Goal: Task Accomplishment & Management: Use online tool/utility

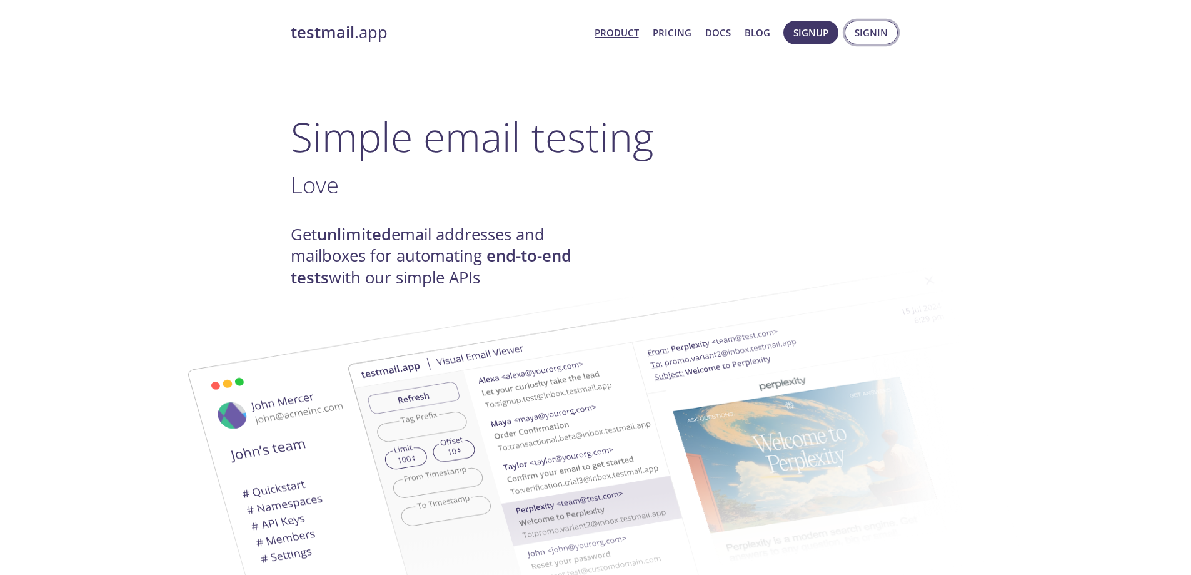
click at [865, 32] on span "Signin" at bounding box center [871, 32] width 33 height 16
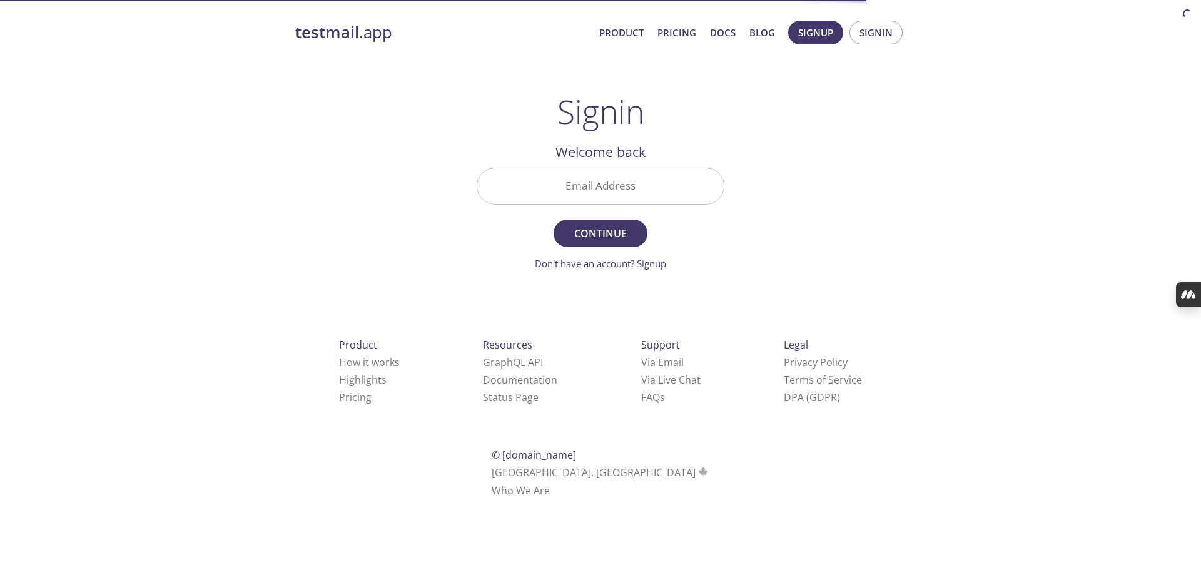
click at [574, 185] on input "Email Address" at bounding box center [600, 186] width 246 height 36
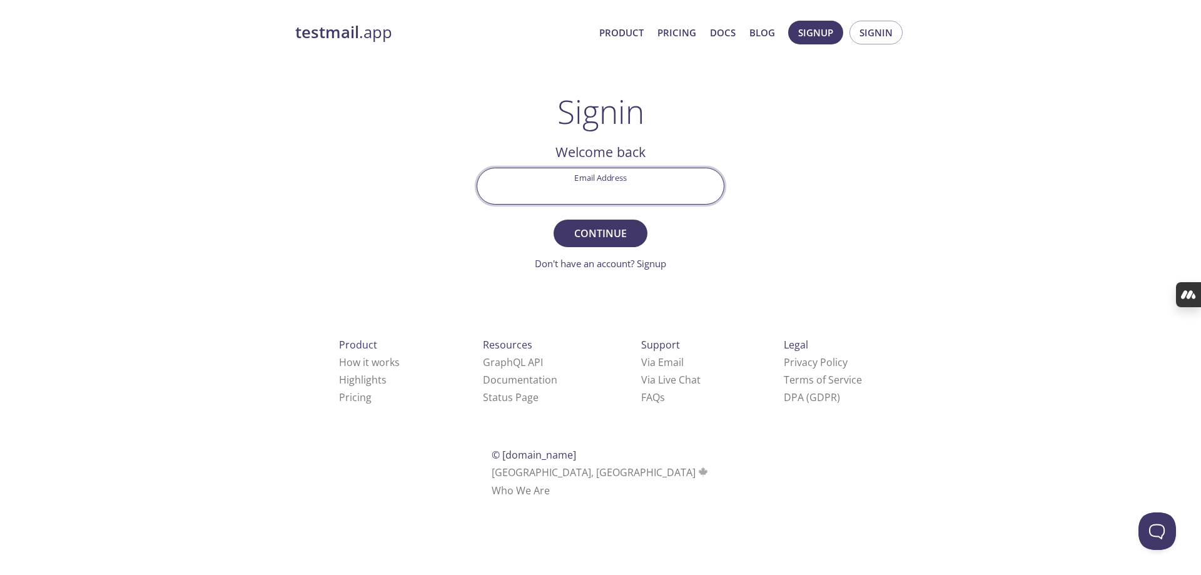
type input "babar.bashir92@gmail.com"
click at [591, 231] on span "Continue" at bounding box center [600, 234] width 66 height 18
click at [560, 174] on input "Signin Security Code" at bounding box center [600, 186] width 246 height 36
paste input "ZENG71B"
type input "ZENG71B"
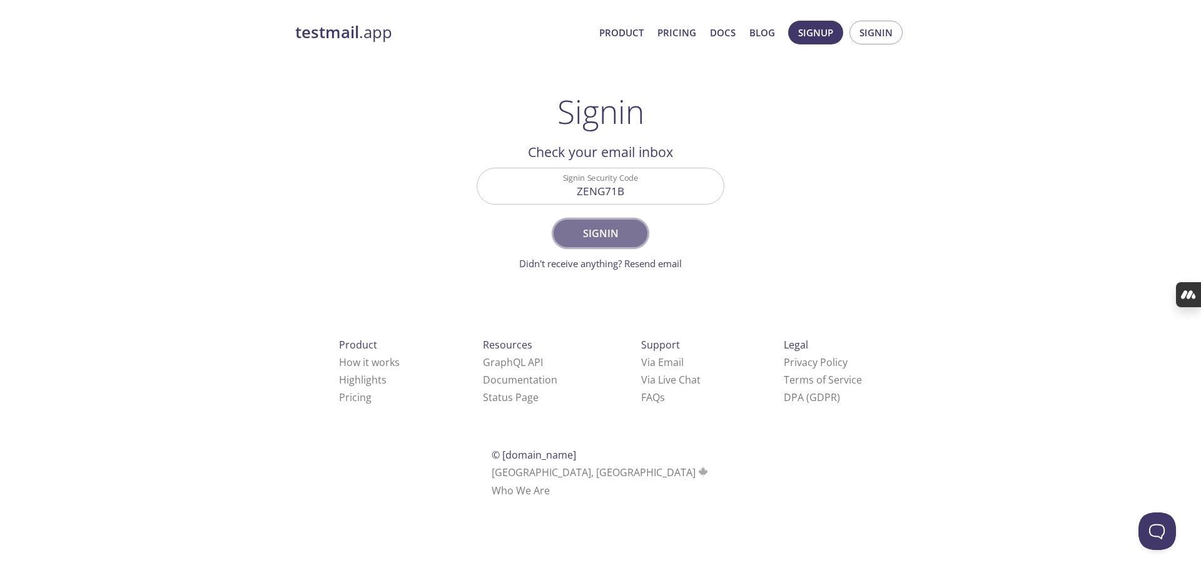
click at [594, 235] on span "Signin" at bounding box center [600, 234] width 66 height 18
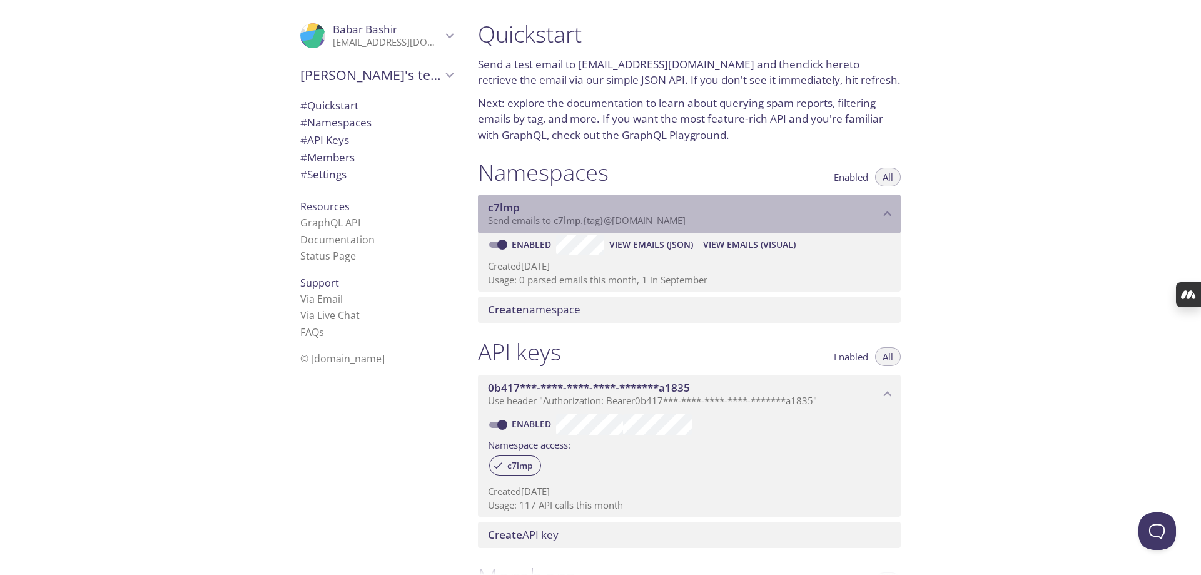
click at [567, 219] on span "c7lmp" at bounding box center [567, 220] width 27 height 13
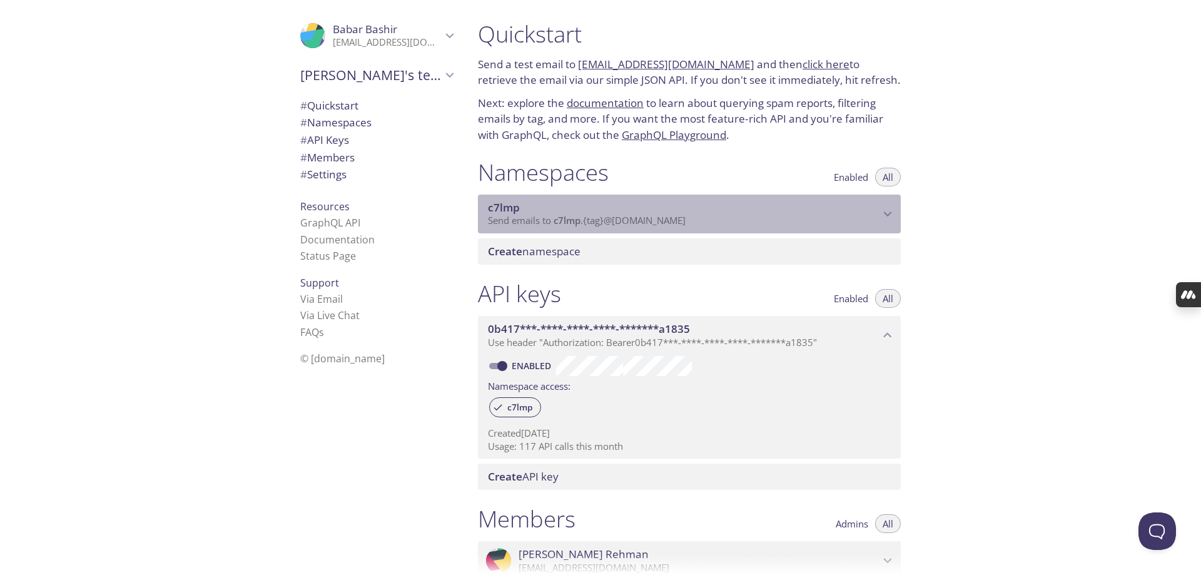
click at [567, 219] on span "c7lmp" at bounding box center [567, 220] width 27 height 13
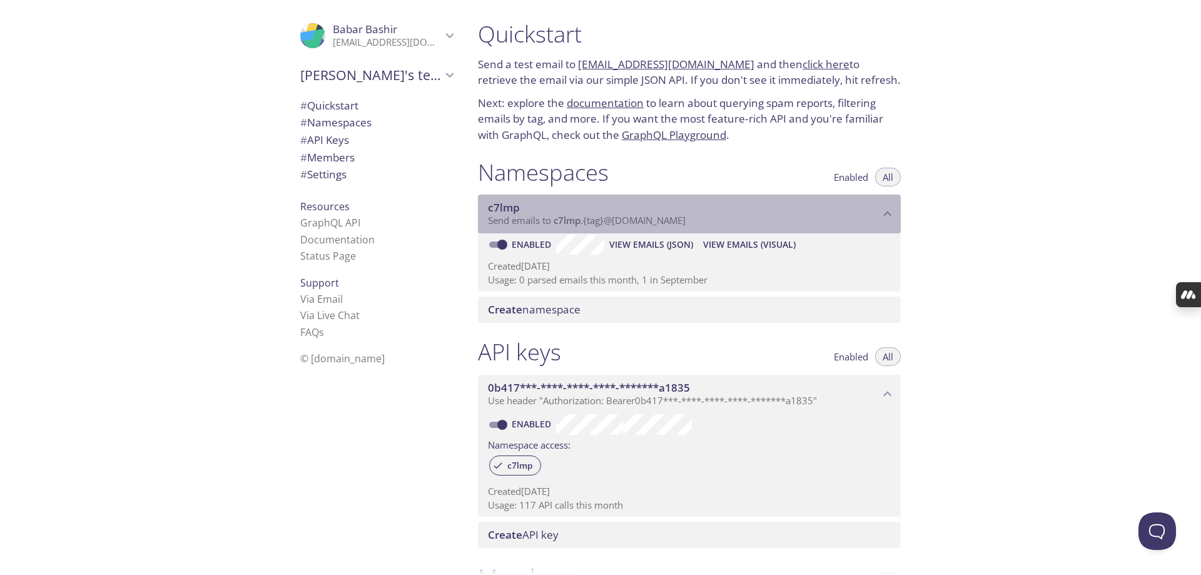
click at [568, 219] on span "c7lmp" at bounding box center [567, 220] width 27 height 13
click at [569, 219] on span "c7lmp" at bounding box center [567, 220] width 27 height 13
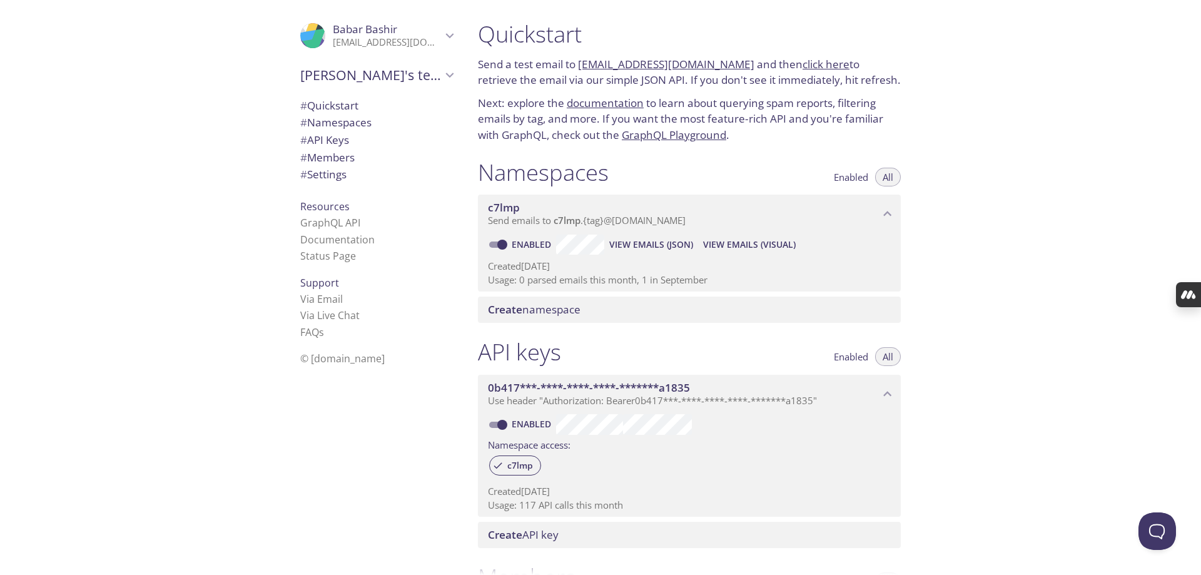
click at [569, 219] on span "c7lmp" at bounding box center [567, 220] width 27 height 13
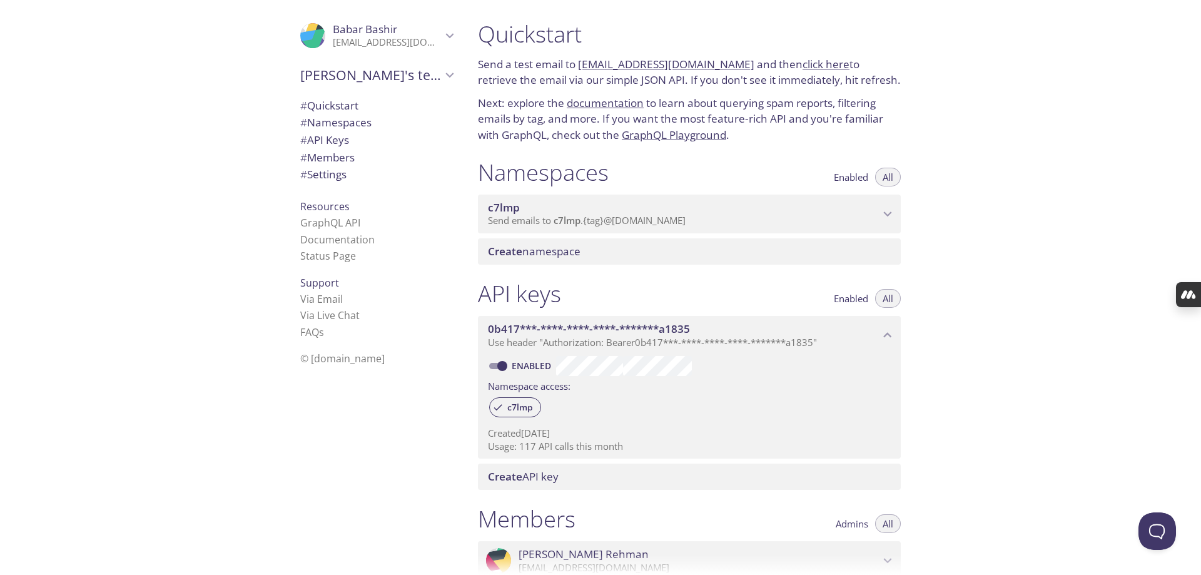
click at [569, 219] on span "c7lmp" at bounding box center [567, 220] width 27 height 13
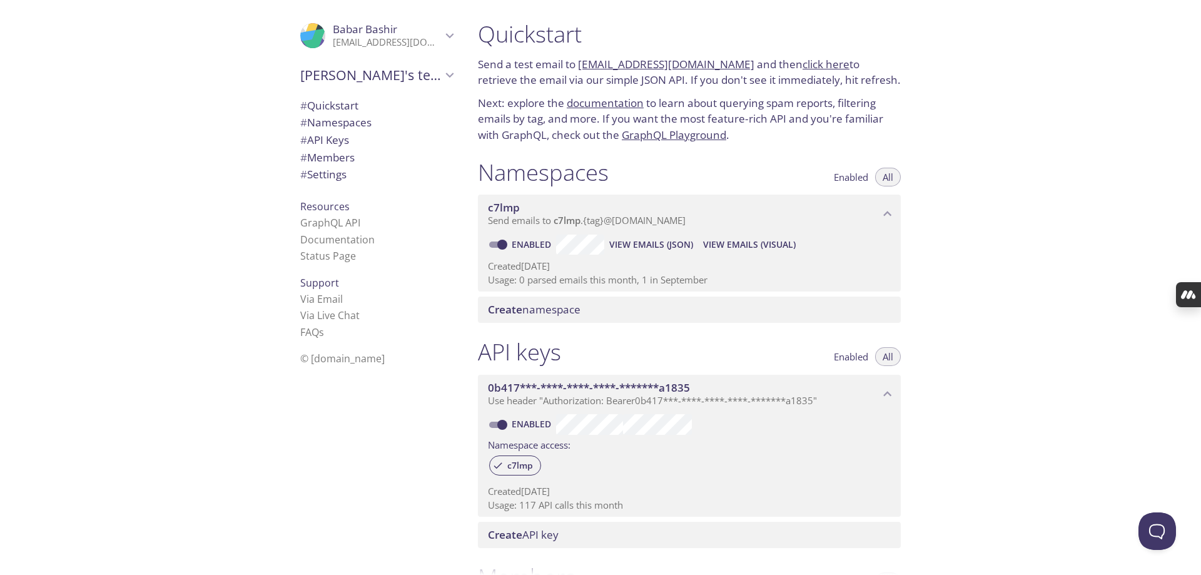
click at [636, 243] on span "View Emails (JSON)" at bounding box center [651, 244] width 84 height 15
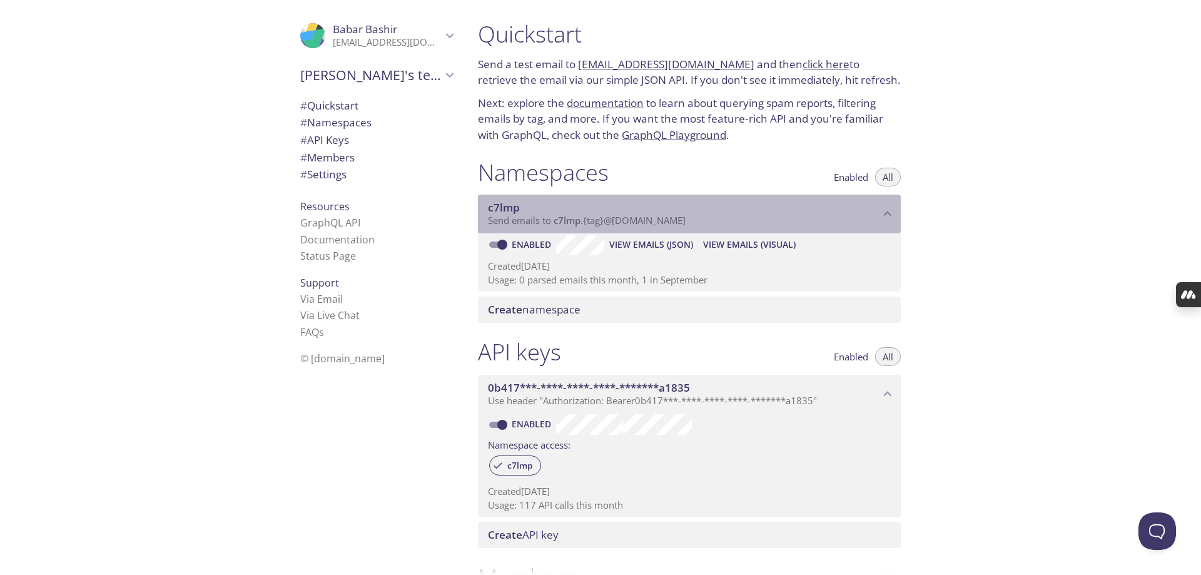
drag, startPoint x: 551, startPoint y: 220, endPoint x: 582, endPoint y: 218, distance: 31.3
click at [579, 220] on span "Send emails to c7lmp . {tag} @inbox.testmail.app" at bounding box center [587, 220] width 198 height 13
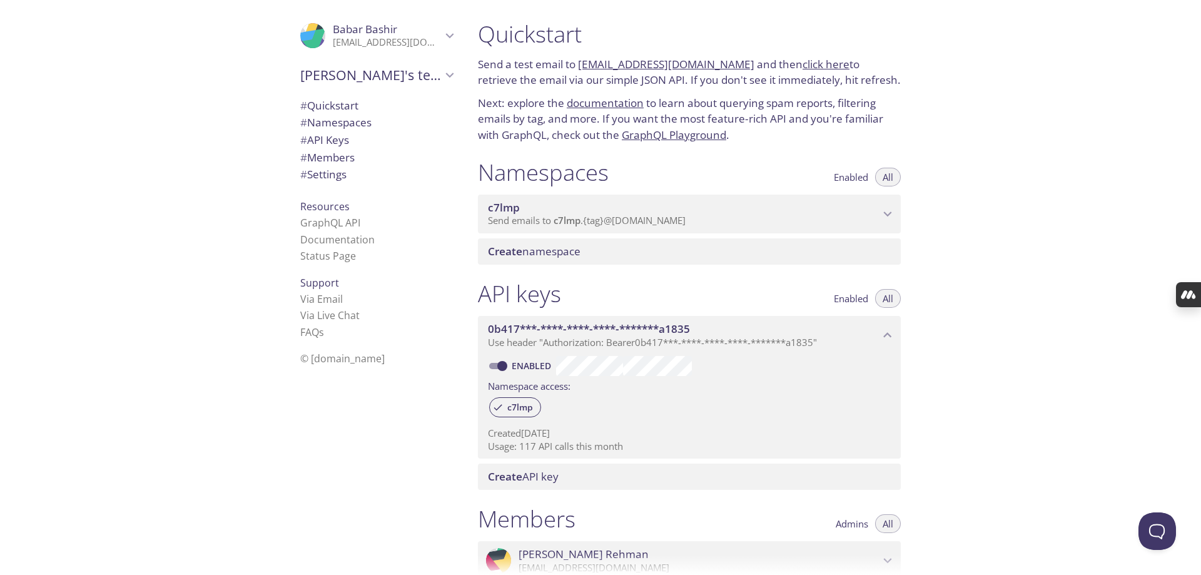
click at [620, 162] on div "Namespaces Enabled All" at bounding box center [689, 173] width 423 height 31
click at [624, 210] on span "c7lmp" at bounding box center [684, 208] width 392 height 14
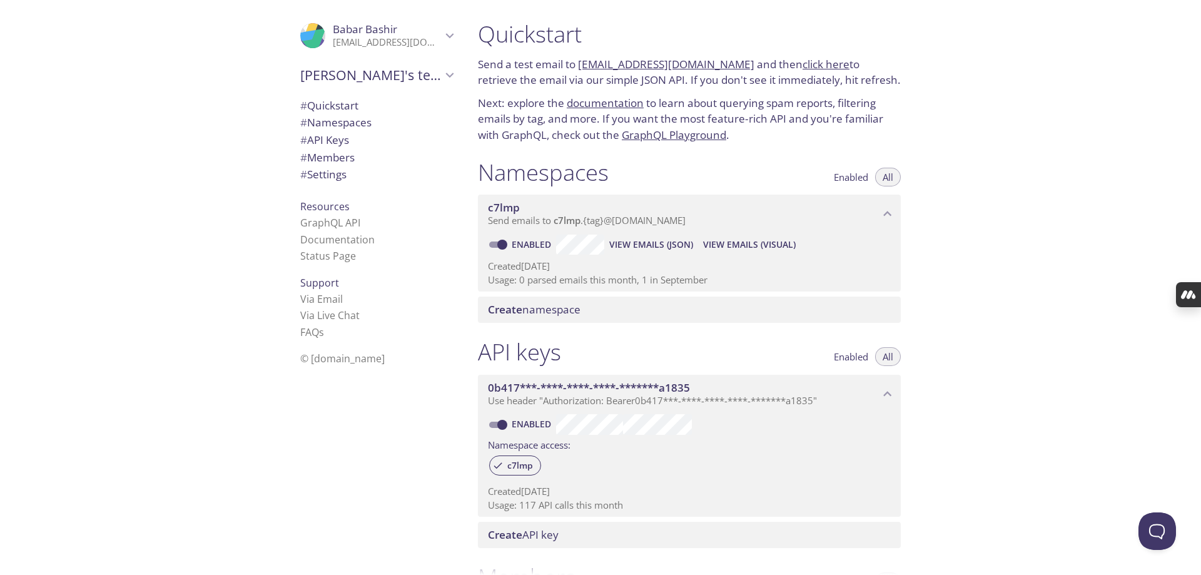
click at [502, 202] on span "c7lmp" at bounding box center [504, 207] width 32 height 14
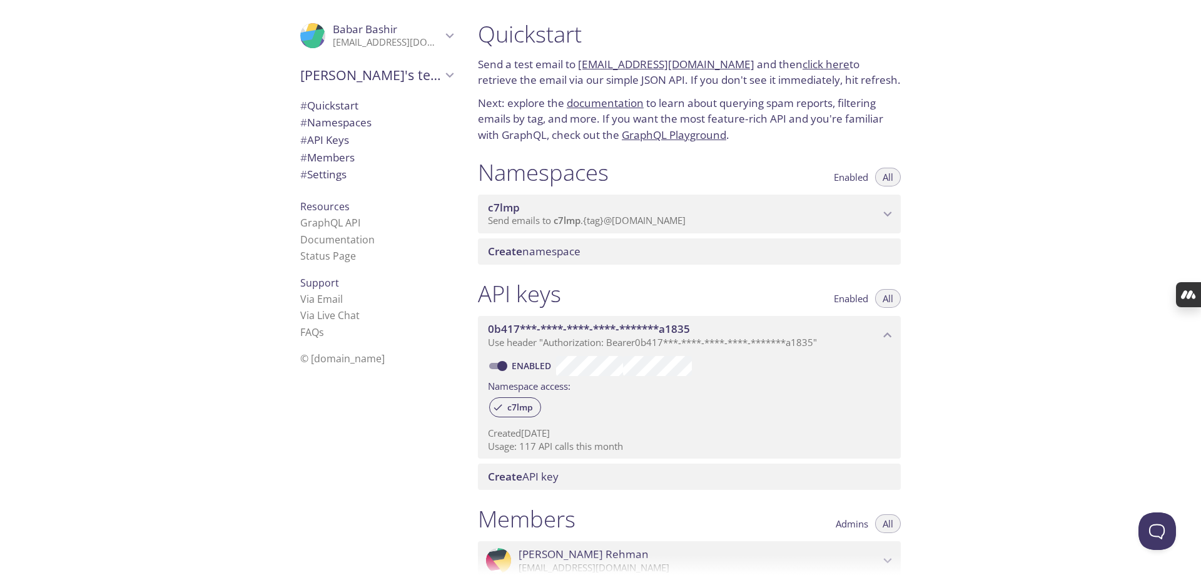
click at [502, 202] on span "c7lmp" at bounding box center [504, 207] width 32 height 14
